Goal: Check status

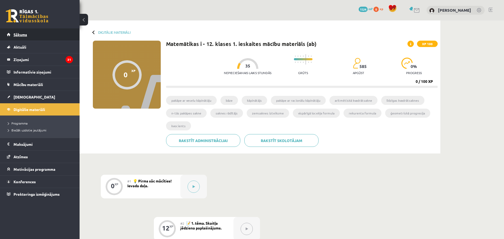
click at [25, 36] on span "Sākums" at bounding box center [21, 34] width 14 height 5
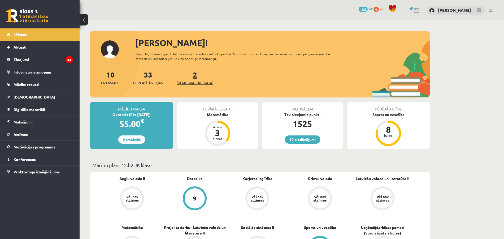
click at [188, 76] on link "2 Ieskaites" at bounding box center [195, 78] width 37 height 16
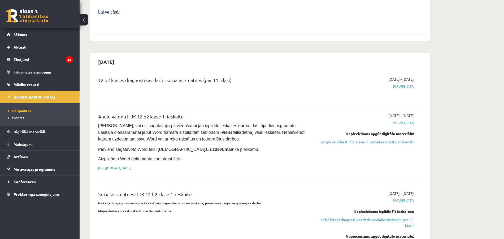
scroll to position [260, 0]
